Goal: Check status: Check status

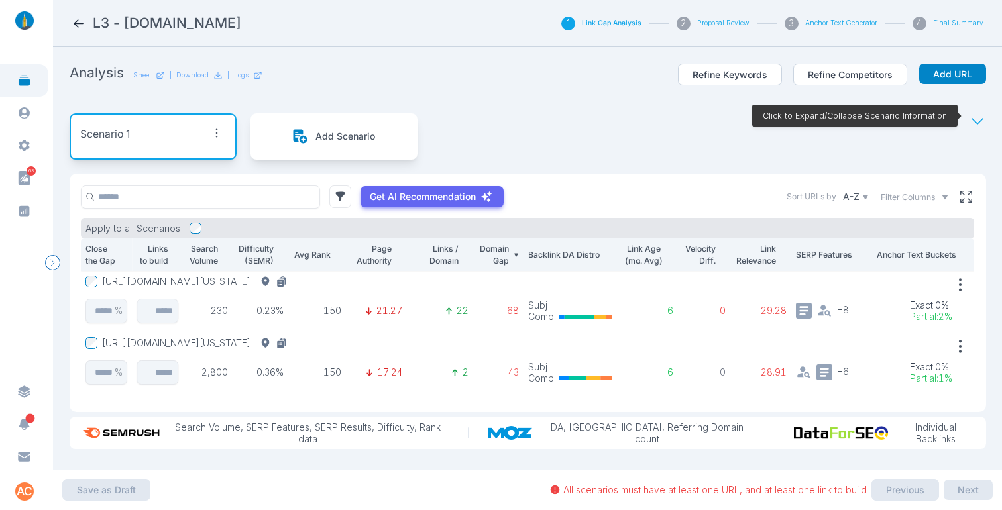
scroll to position [6, 0]
click at [74, 25] on icon at bounding box center [79, 24] width 14 height 14
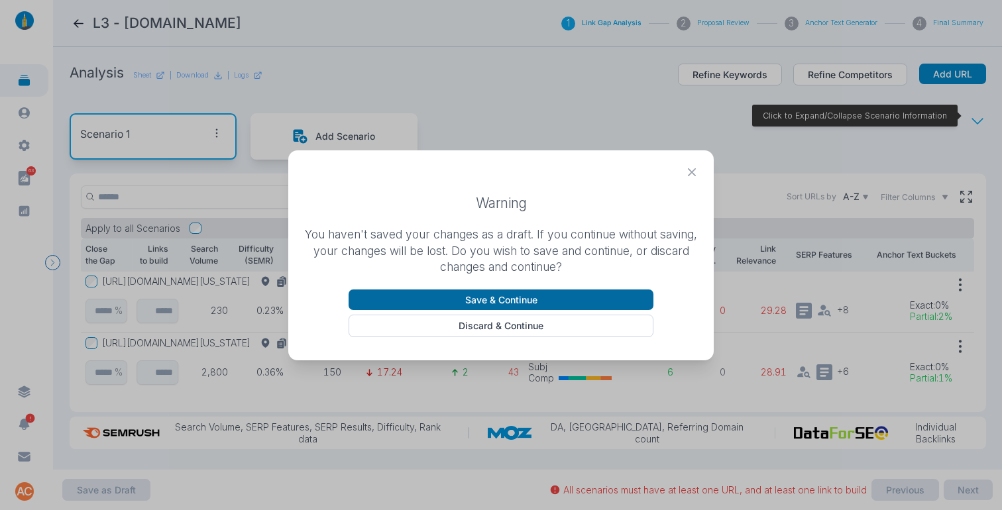
click at [535, 298] on button "Save & Continue" at bounding box center [501, 300] width 305 height 21
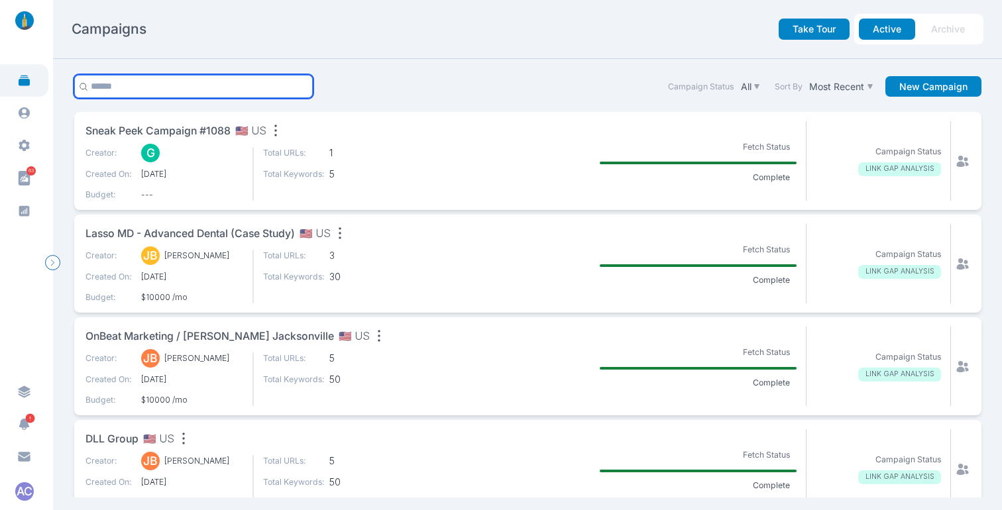
click at [169, 87] on input "text" at bounding box center [193, 86] width 239 height 23
type input "******"
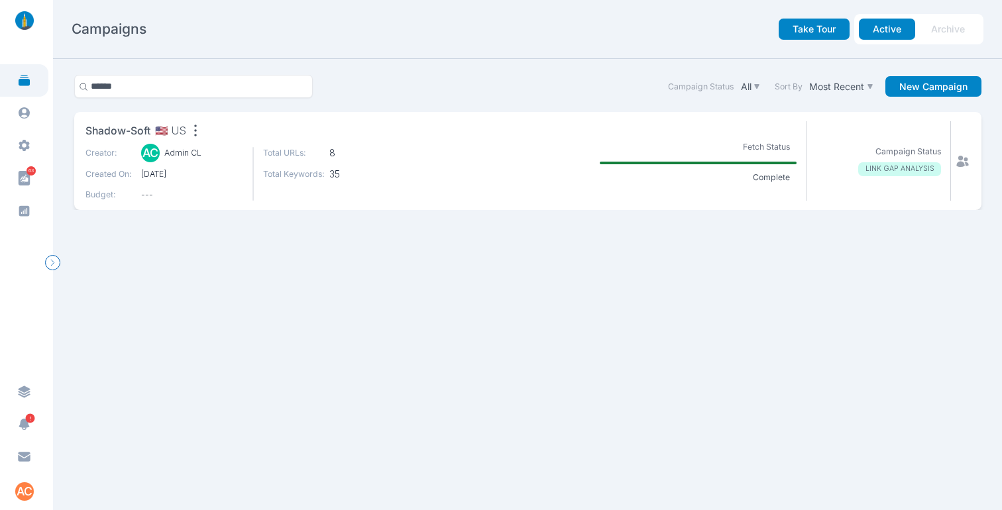
click at [124, 128] on span "Shadow-Soft" at bounding box center [117, 131] width 65 height 17
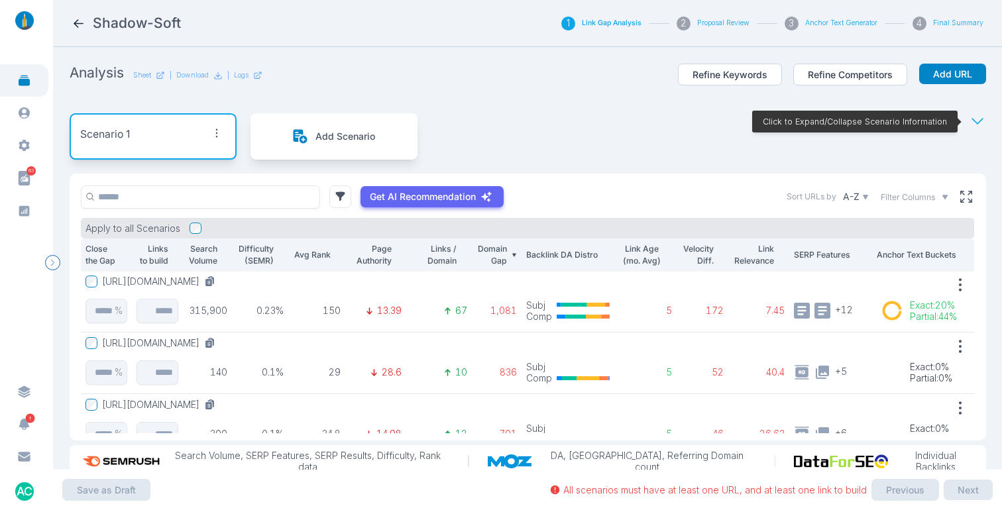
scroll to position [34, 0]
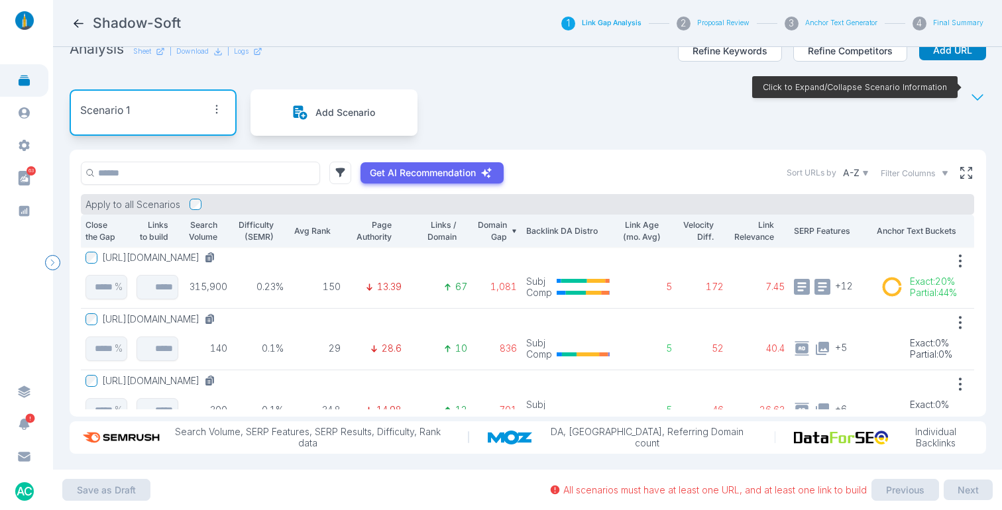
click at [947, 165] on div "Sort URLs by A-Z Filter Columns" at bounding box center [879, 173] width 190 height 17
click at [960, 167] on icon at bounding box center [966, 173] width 12 height 12
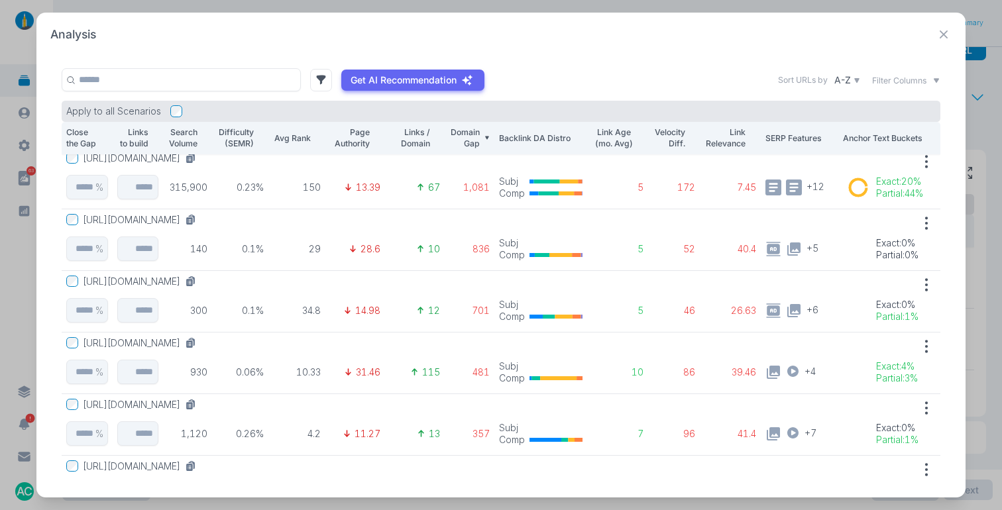
scroll to position [0, 0]
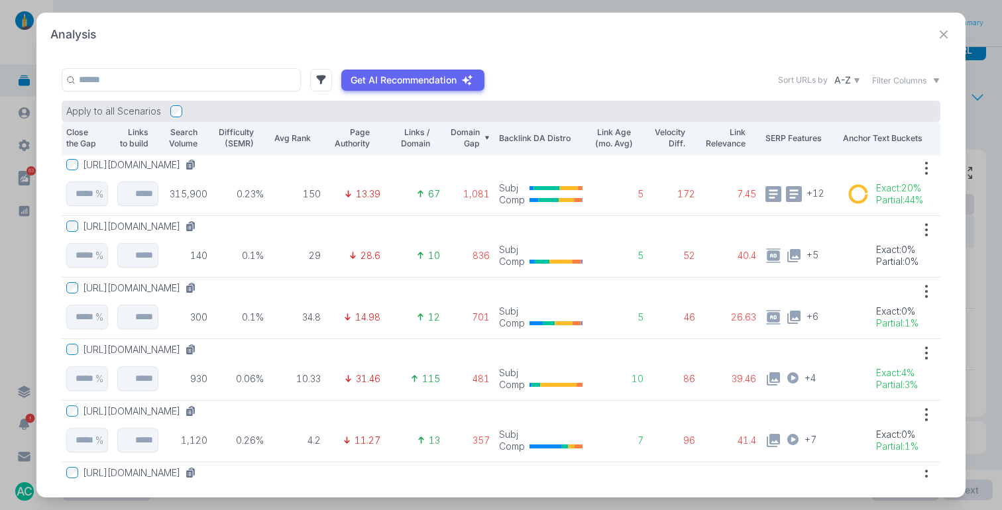
click at [162, 164] on button "[URL][DOMAIN_NAME]" at bounding box center [142, 165] width 119 height 12
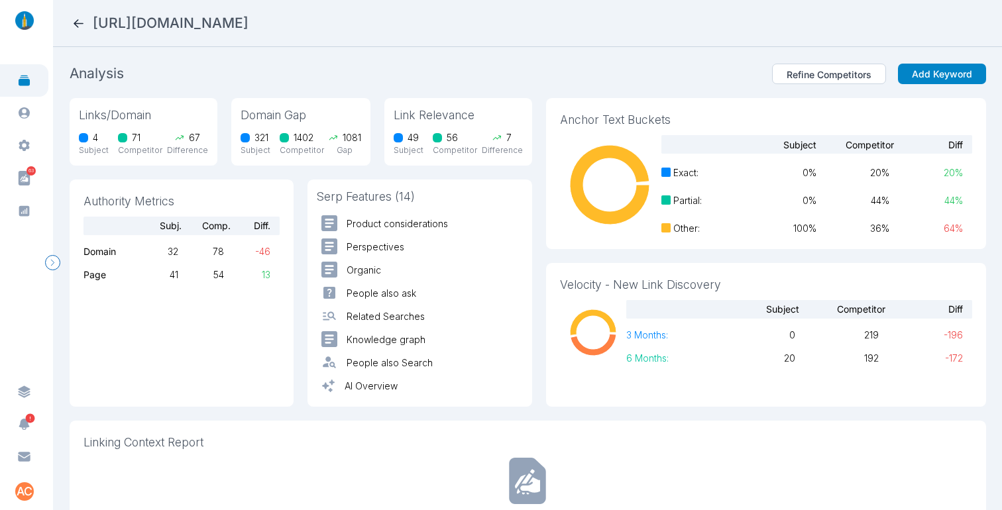
click at [82, 21] on icon at bounding box center [79, 24] width 14 height 14
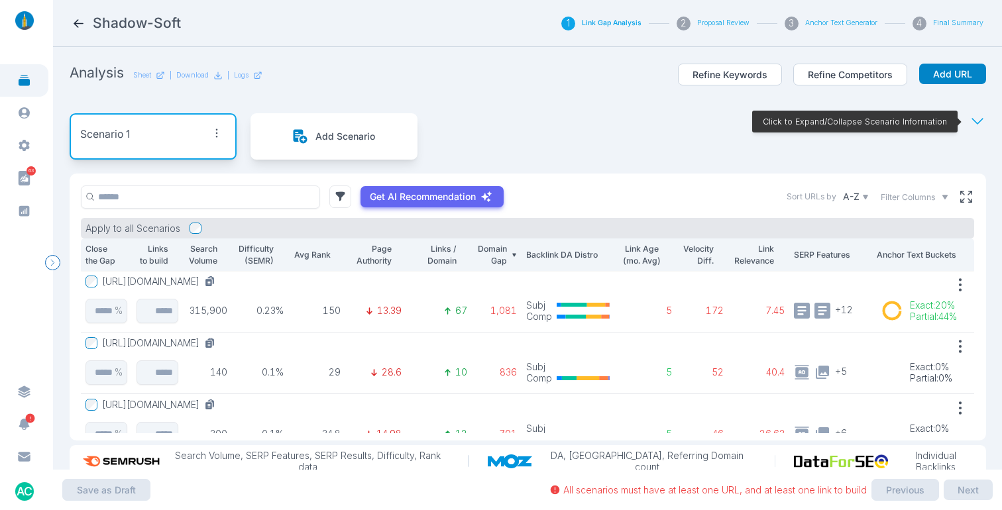
click at [170, 278] on button "[URL][DOMAIN_NAME]" at bounding box center [161, 282] width 119 height 12
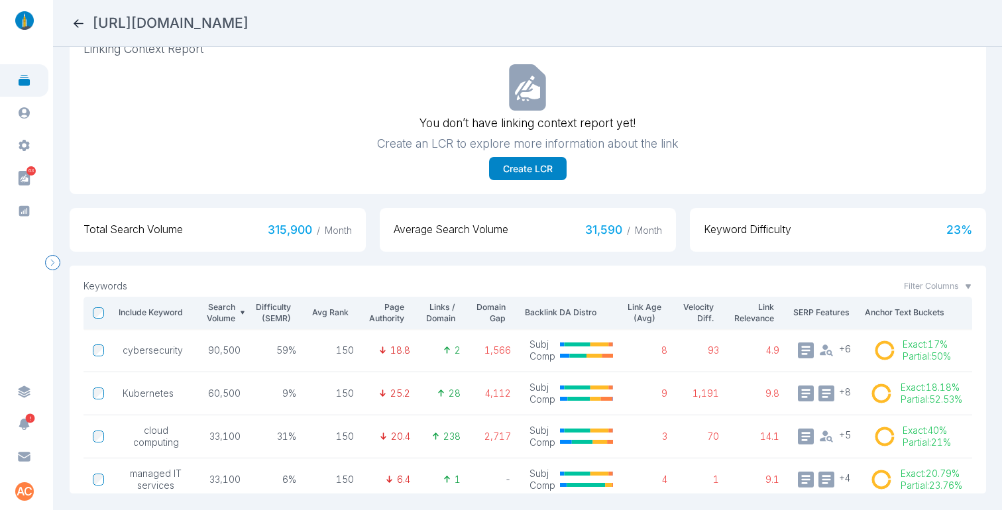
click at [80, 27] on icon at bounding box center [79, 24] width 14 height 14
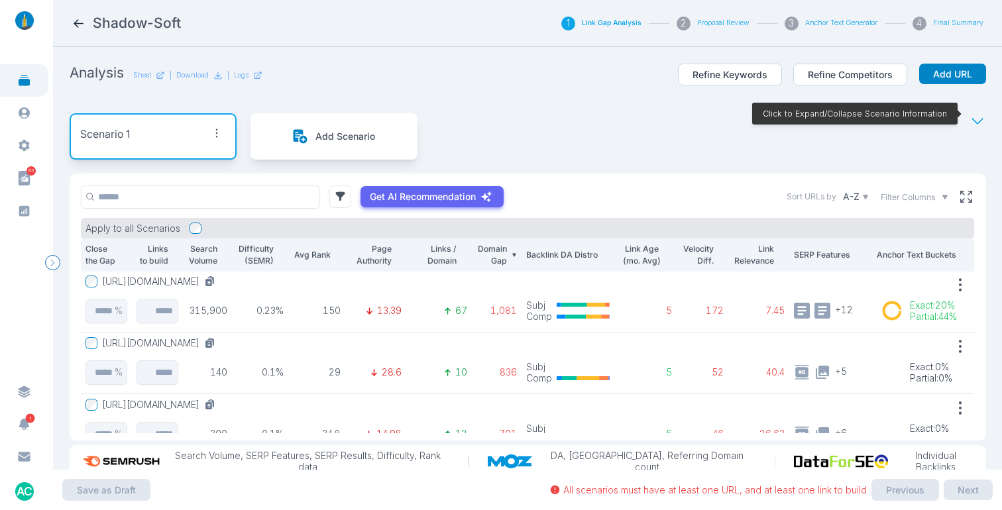
scroll to position [34, 0]
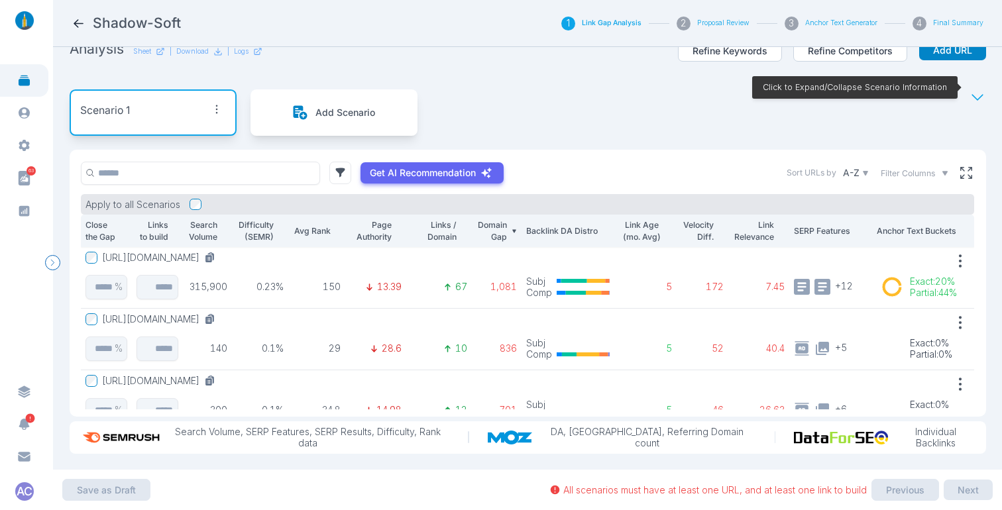
click at [191, 252] on button "[URL][DOMAIN_NAME]" at bounding box center [161, 258] width 119 height 12
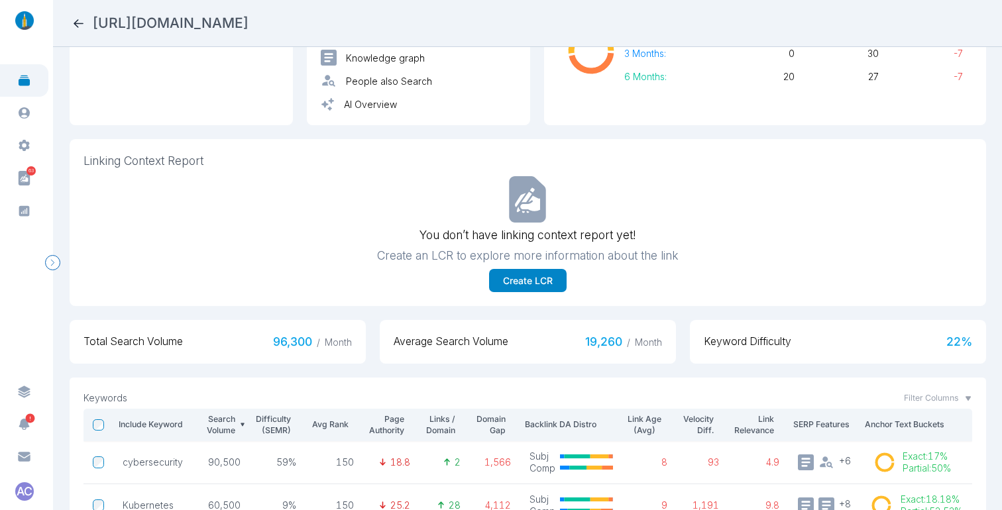
scroll to position [259, 0]
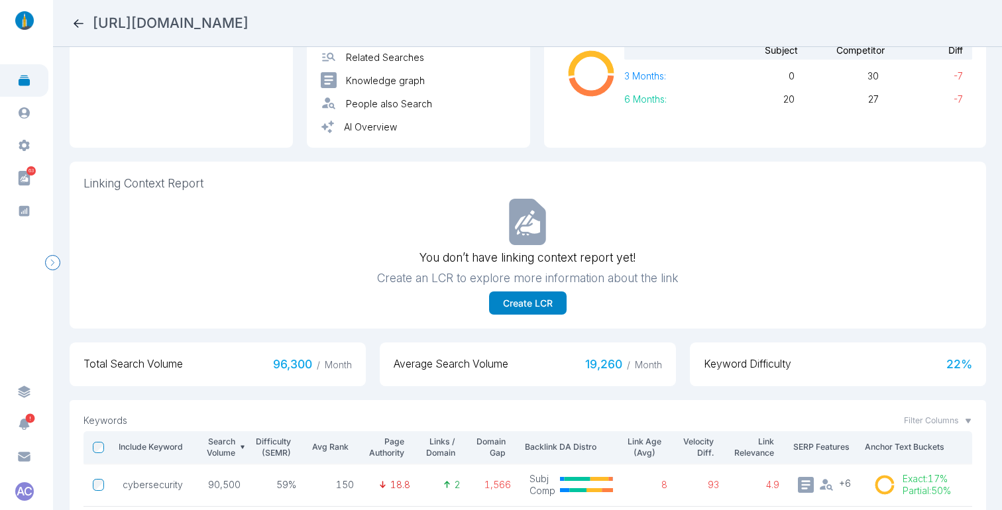
click at [134, 180] on span "Linking Context Report" at bounding box center [527, 184] width 889 height 17
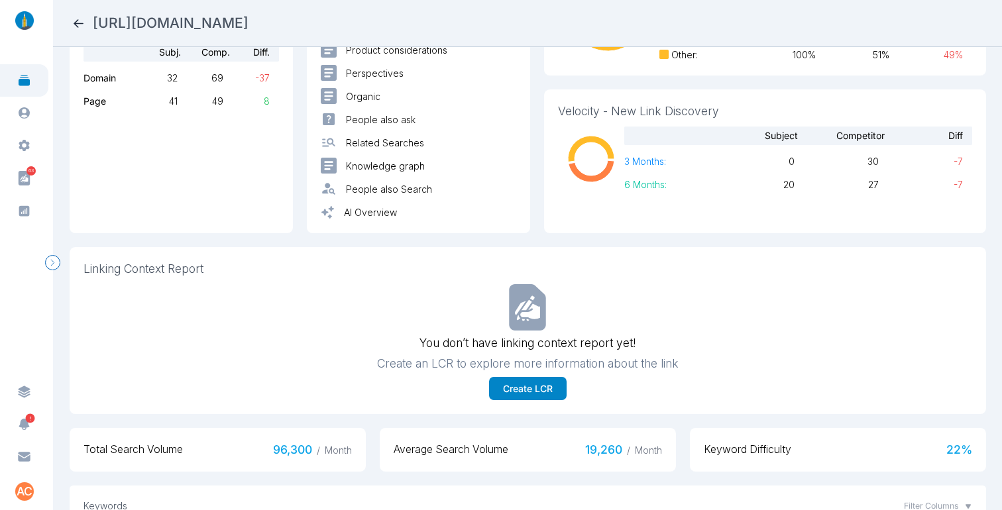
scroll to position [0, 0]
